Goal: Task Accomplishment & Management: Complete application form

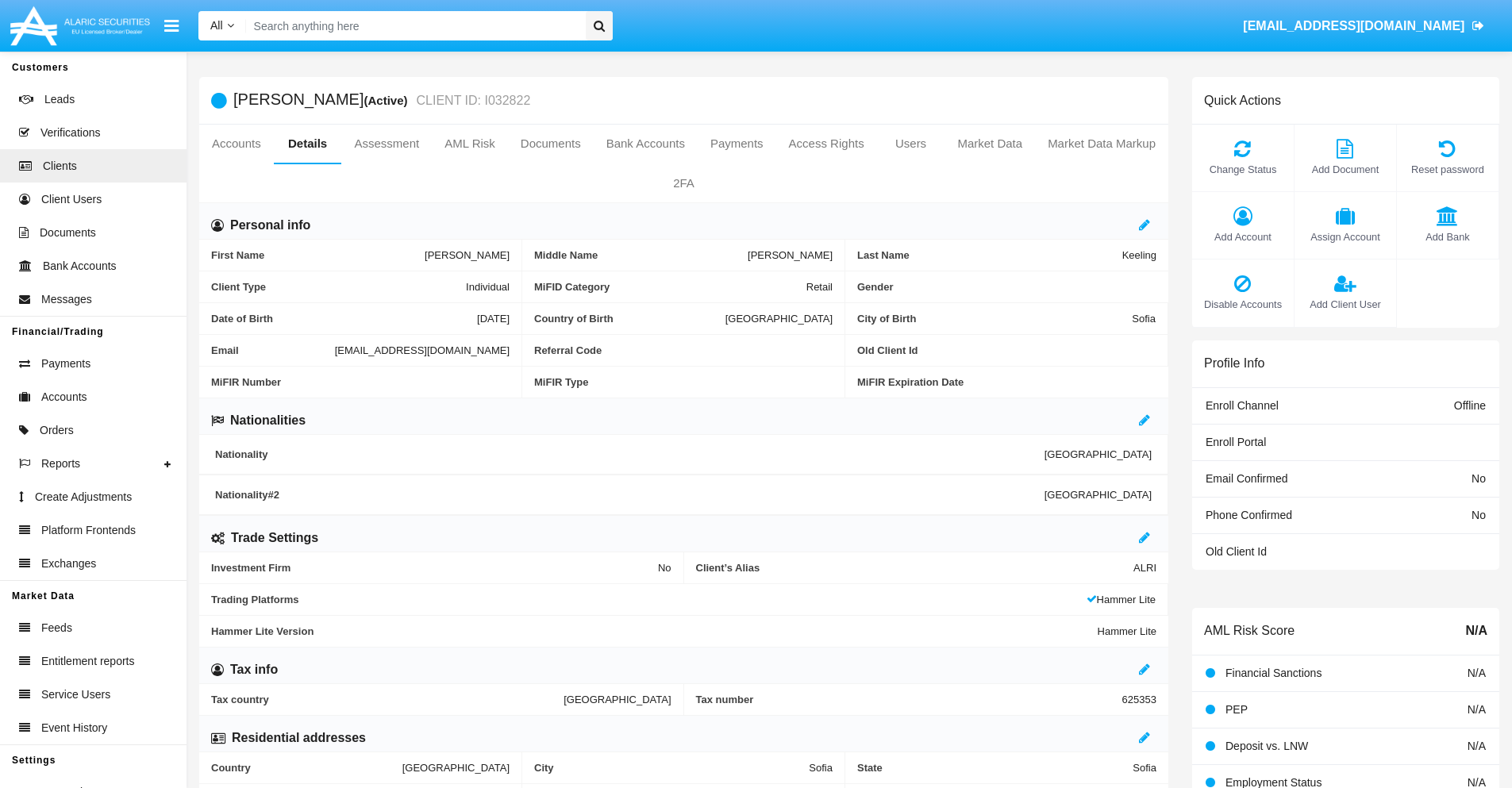
click at [1345, 304] on span "Add Client User" at bounding box center [1345, 304] width 86 height 15
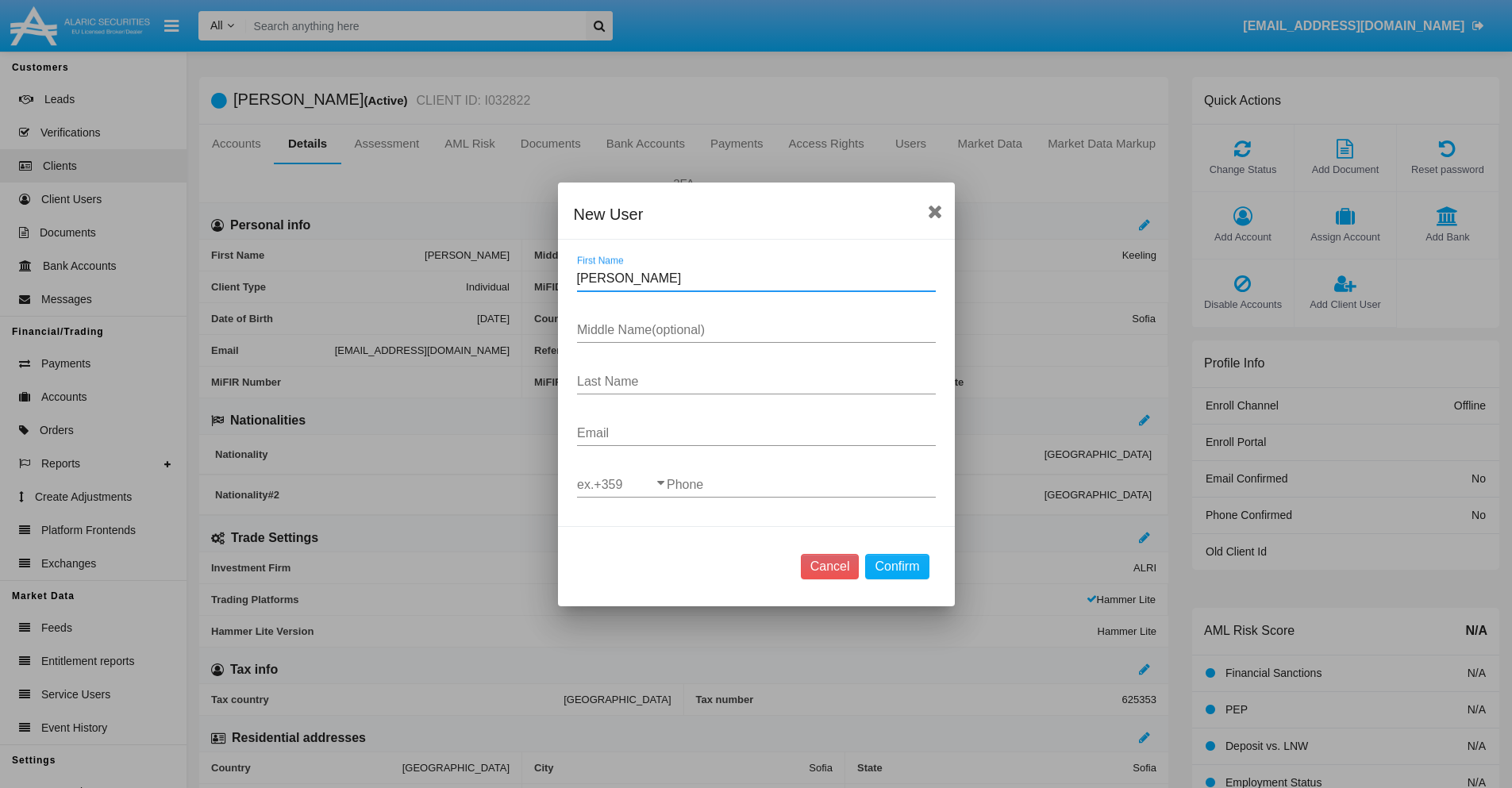
type input "Rocio"
type input "Franklyn"
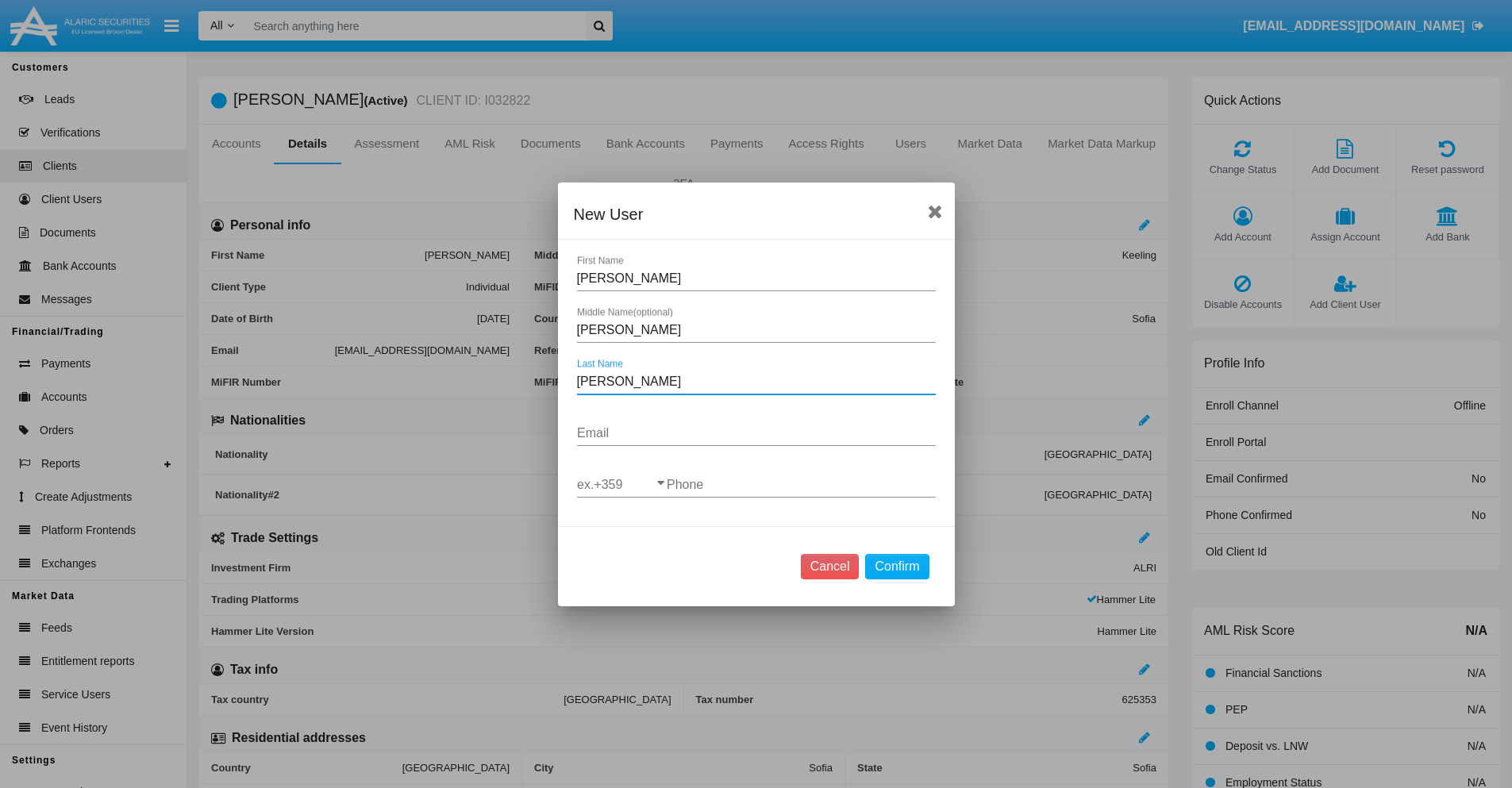
type input "Schmitt"
type input "uj6-53@h.hnh.hk"
click at [621, 485] on input "ex.+359" at bounding box center [622, 485] width 90 height 14
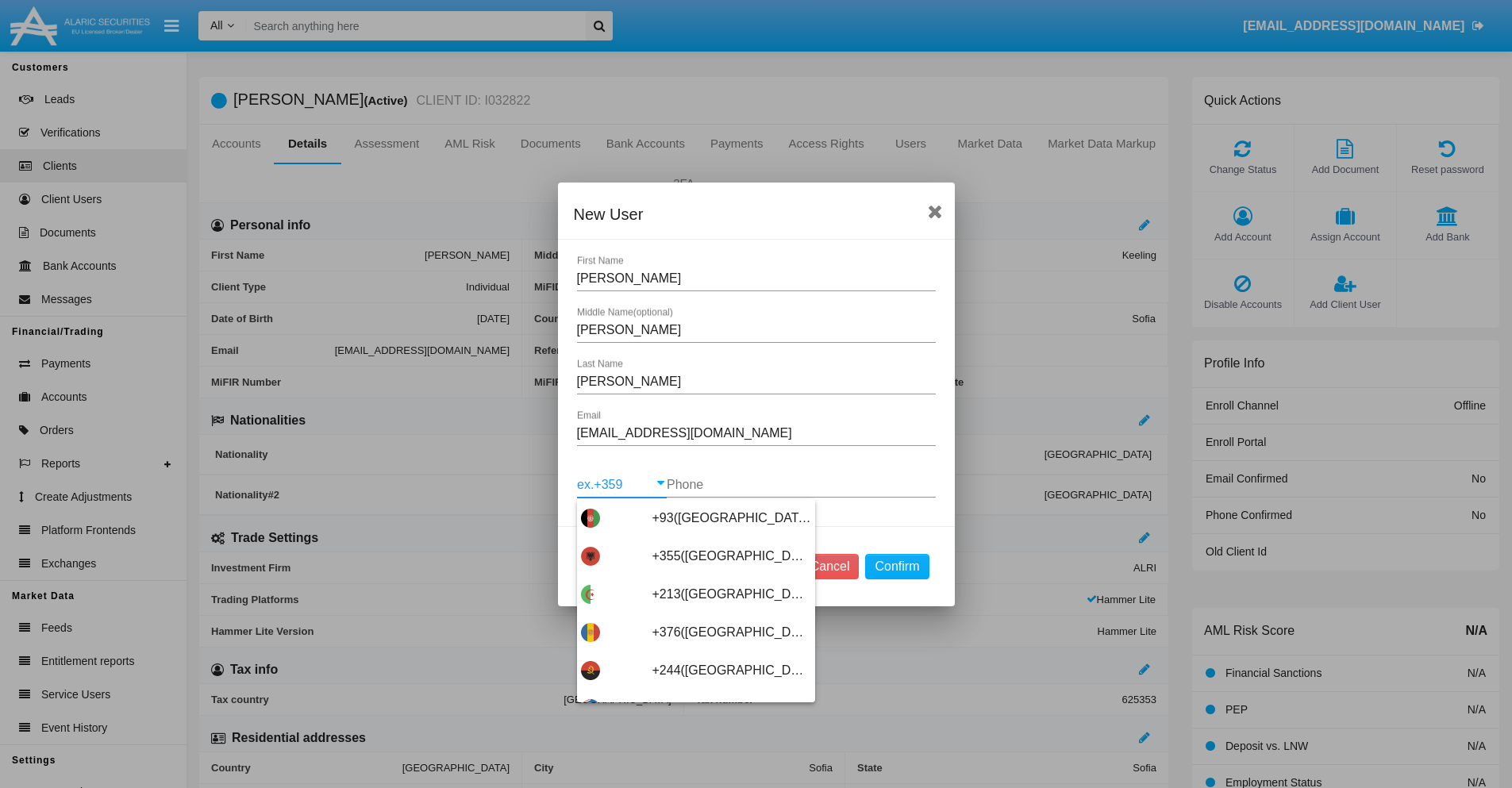
scroll to position [8446, 0]
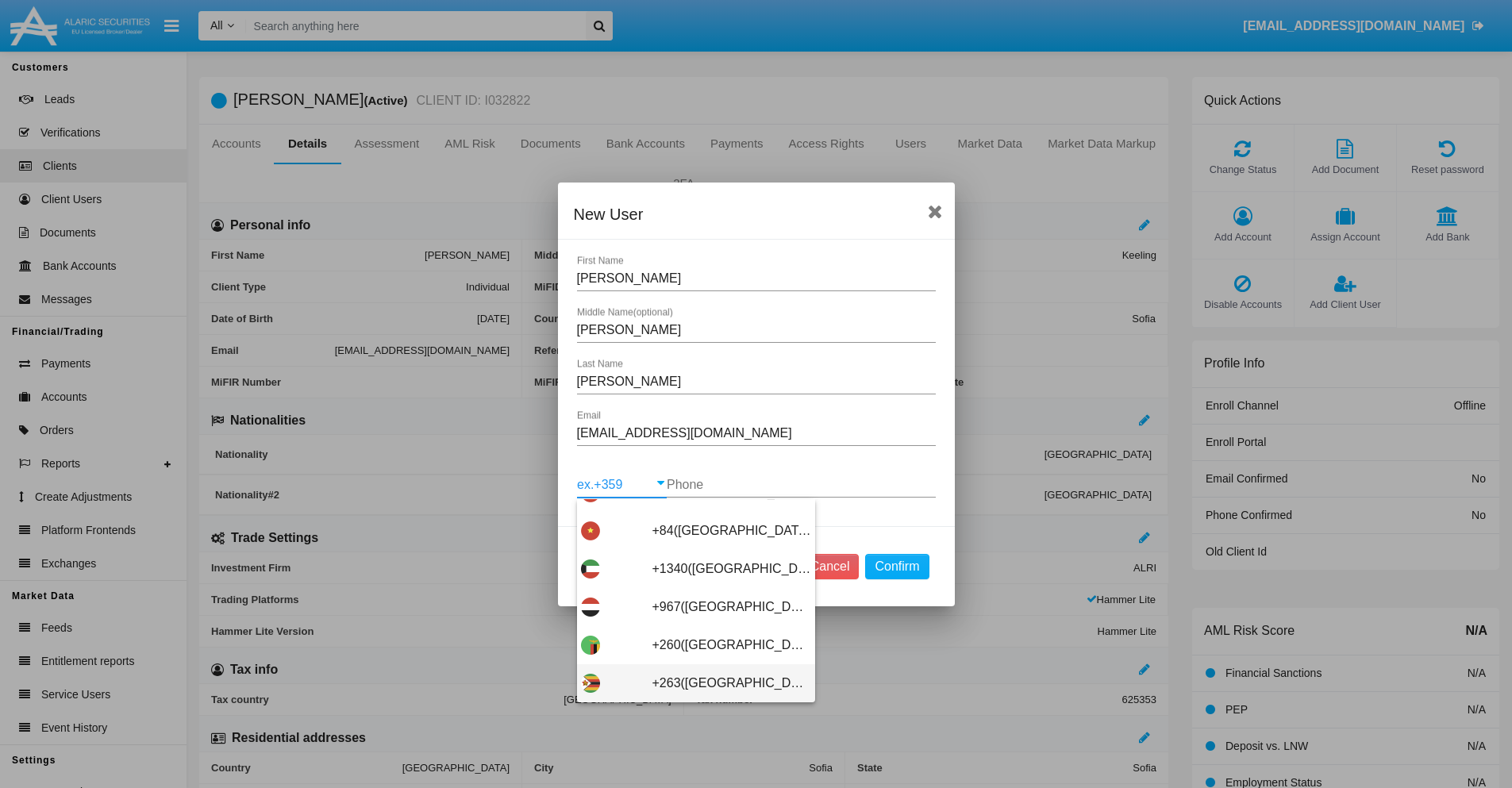
click at [690, 683] on span "+263(Zimbabwe)" at bounding box center [732, 684] width 158 height 38
type input "+263(Zimbabwe)"
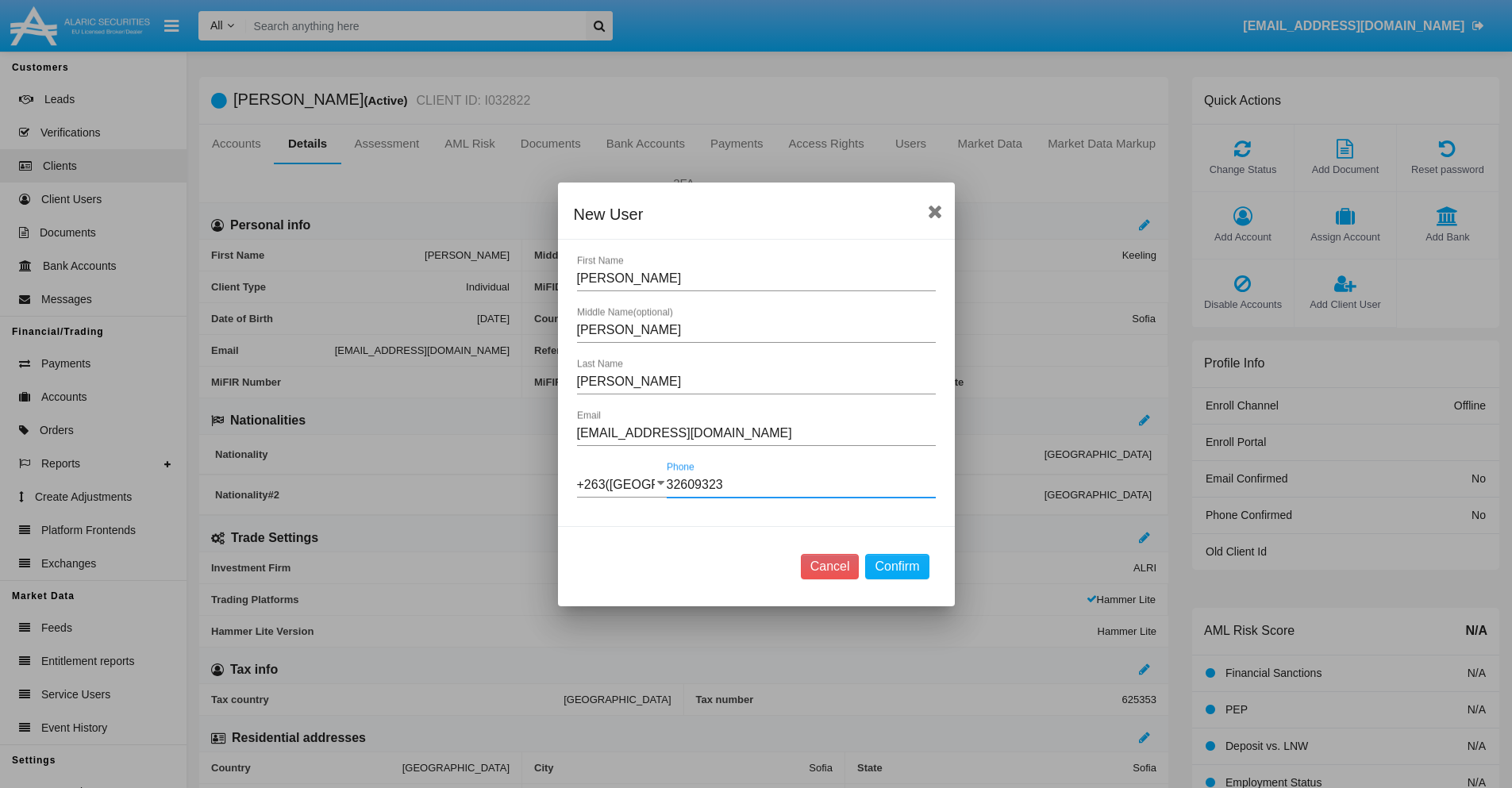
type input "326093230"
click at [897, 566] on button "Confirm" at bounding box center [897, 566] width 64 height 25
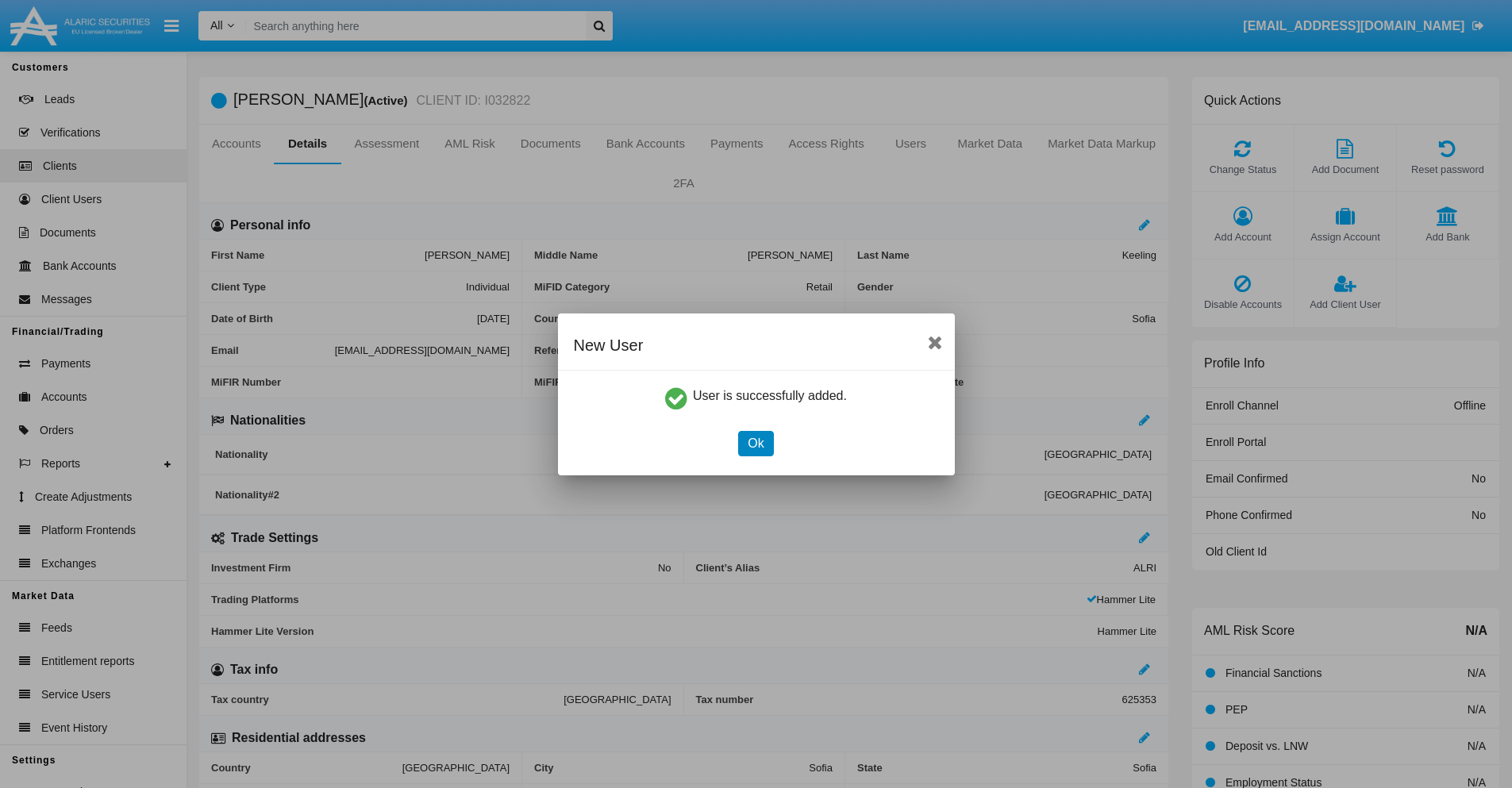
click at [756, 443] on button "Ok" at bounding box center [756, 444] width 35 height 25
